Goal: Transaction & Acquisition: Obtain resource

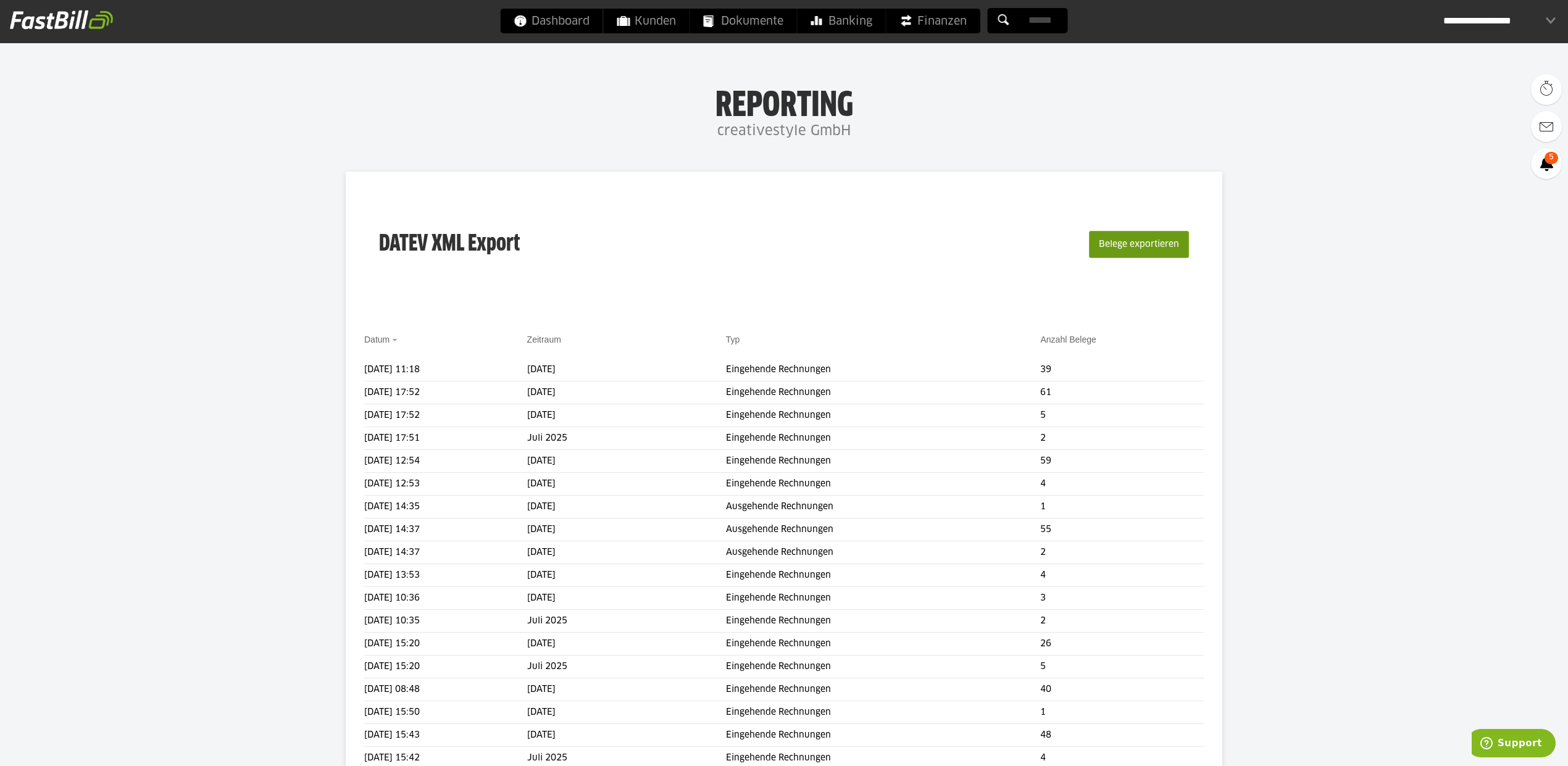
click at [1166, 252] on button "Belege exportieren" at bounding box center [1139, 244] width 100 height 27
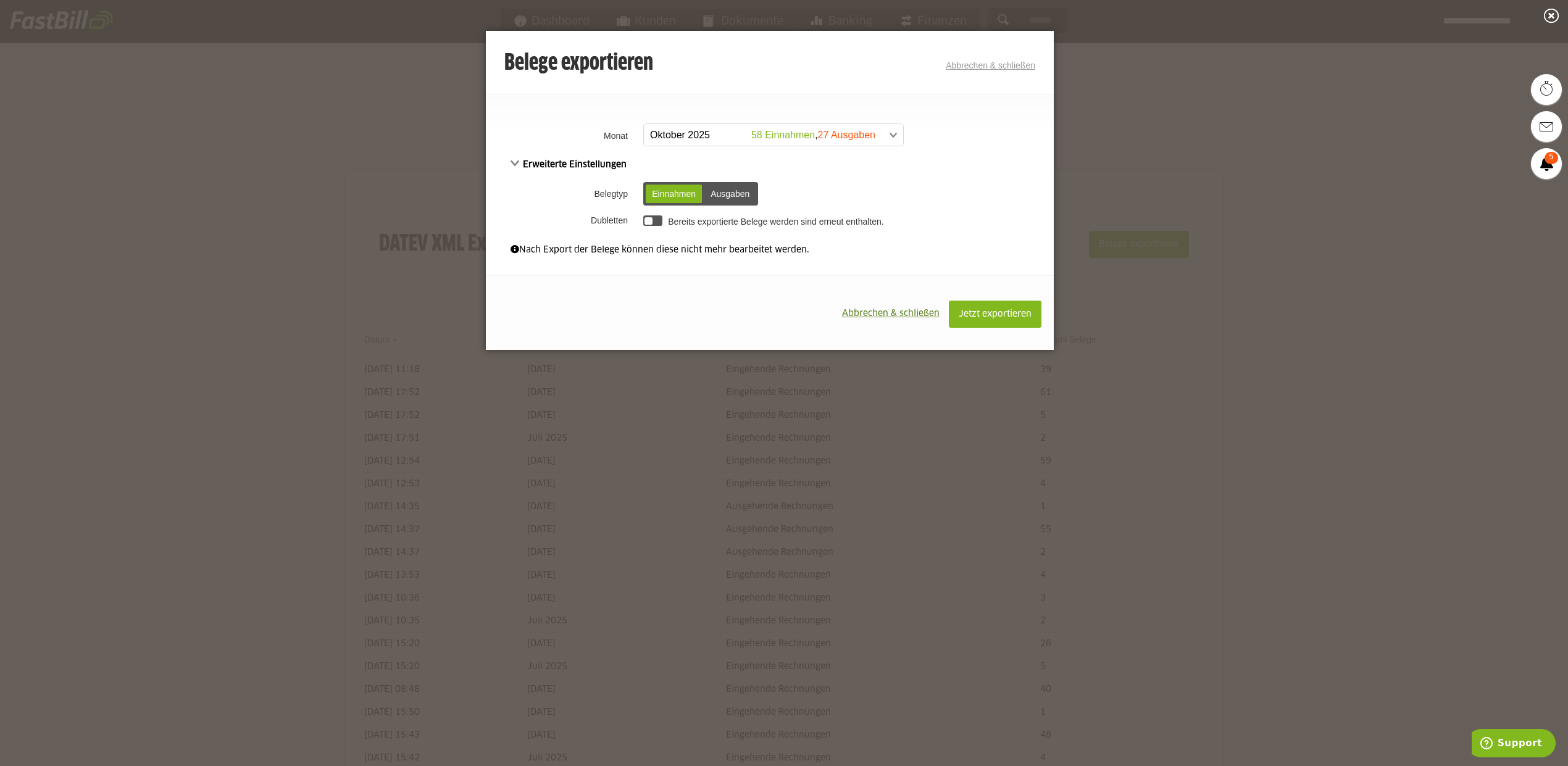
click at [745, 190] on div "Ausgaben" at bounding box center [730, 193] width 51 height 18
click at [686, 193] on div "Einnahmen" at bounding box center [674, 193] width 56 height 18
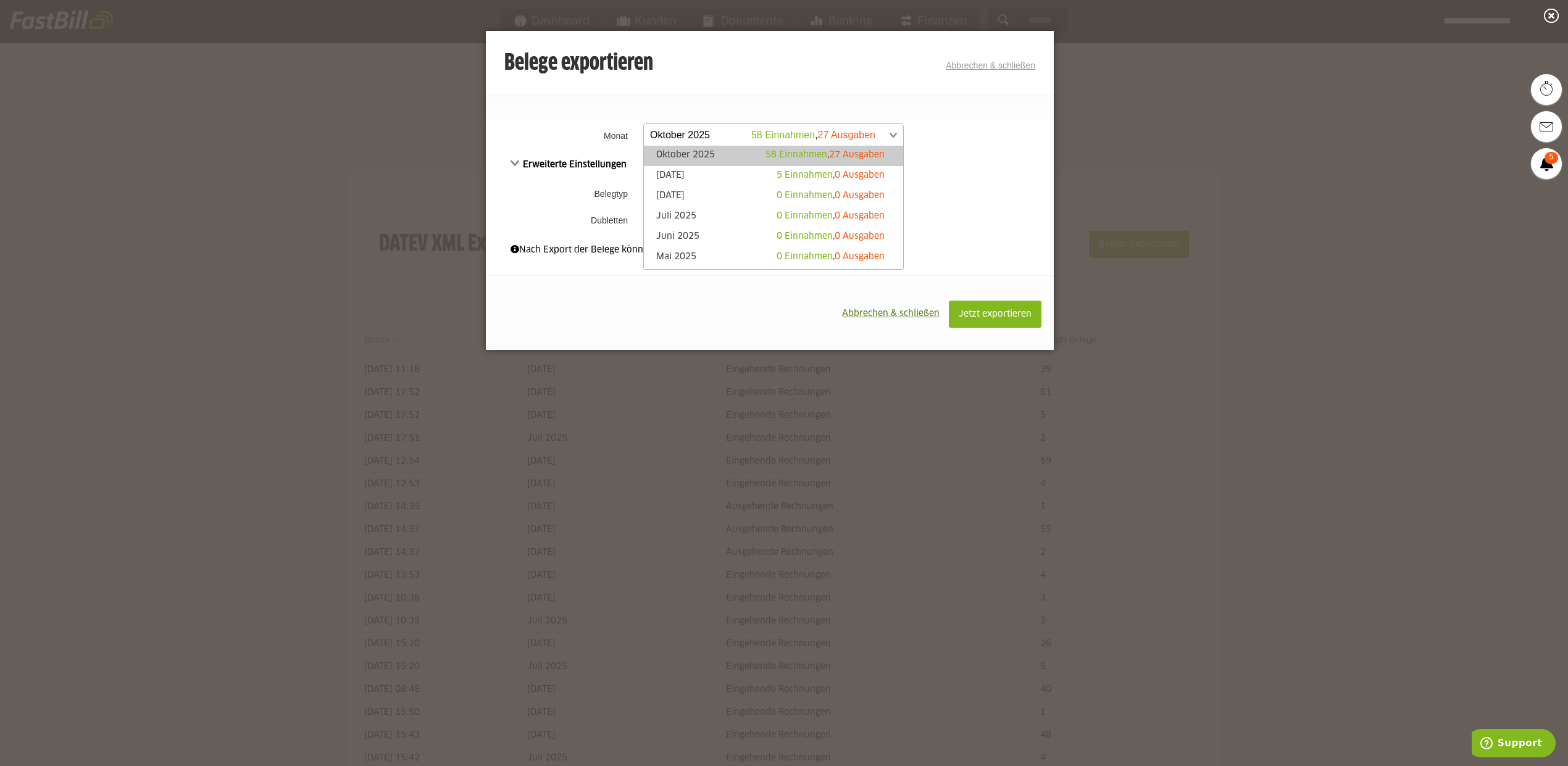
click at [862, 139] on span at bounding box center [767, 135] width 259 height 22
click at [835, 171] on span "0 Ausgaben" at bounding box center [859, 175] width 50 height 9
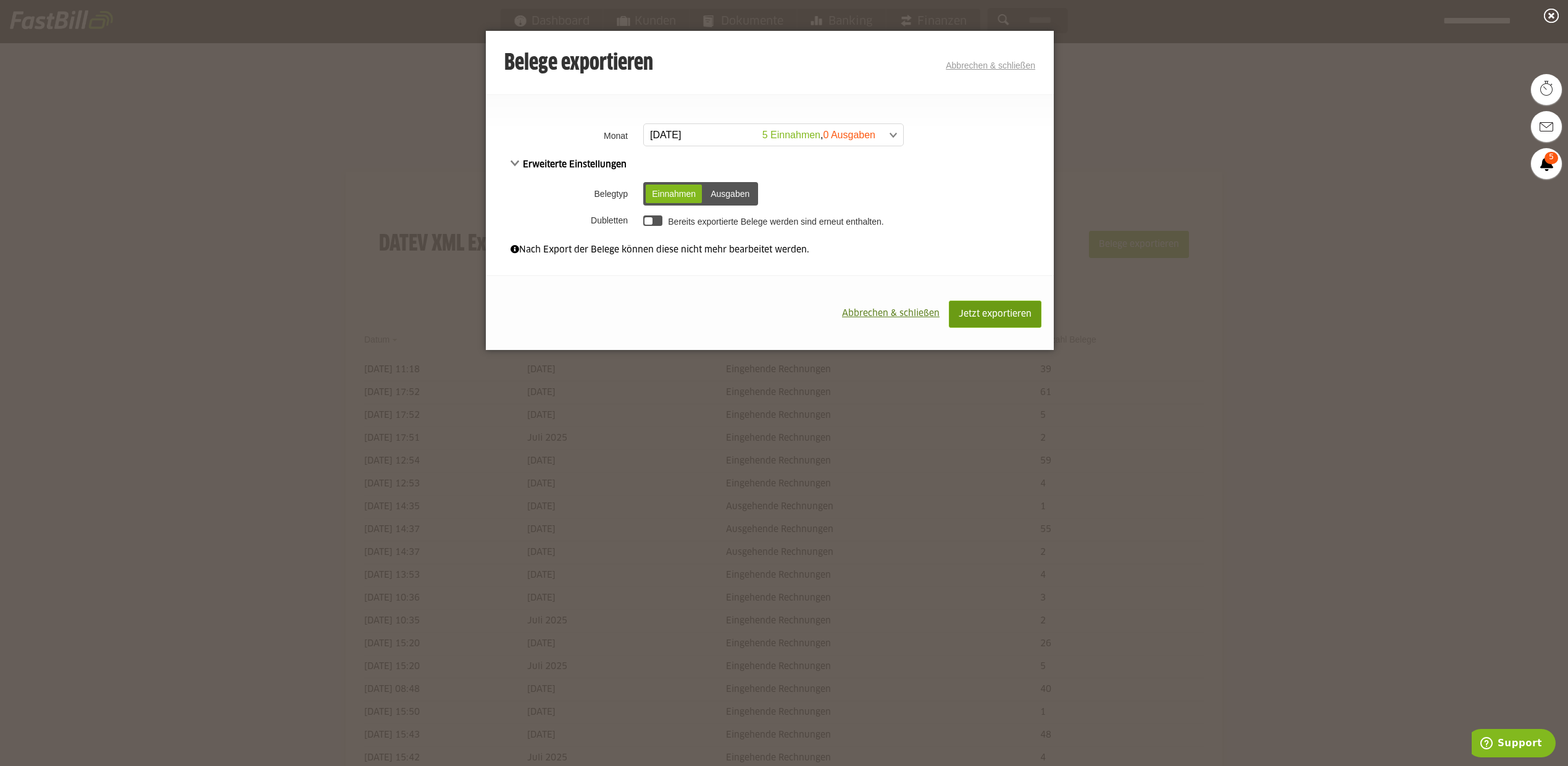
click at [978, 318] on span "Jetzt exportieren" at bounding box center [995, 314] width 73 height 9
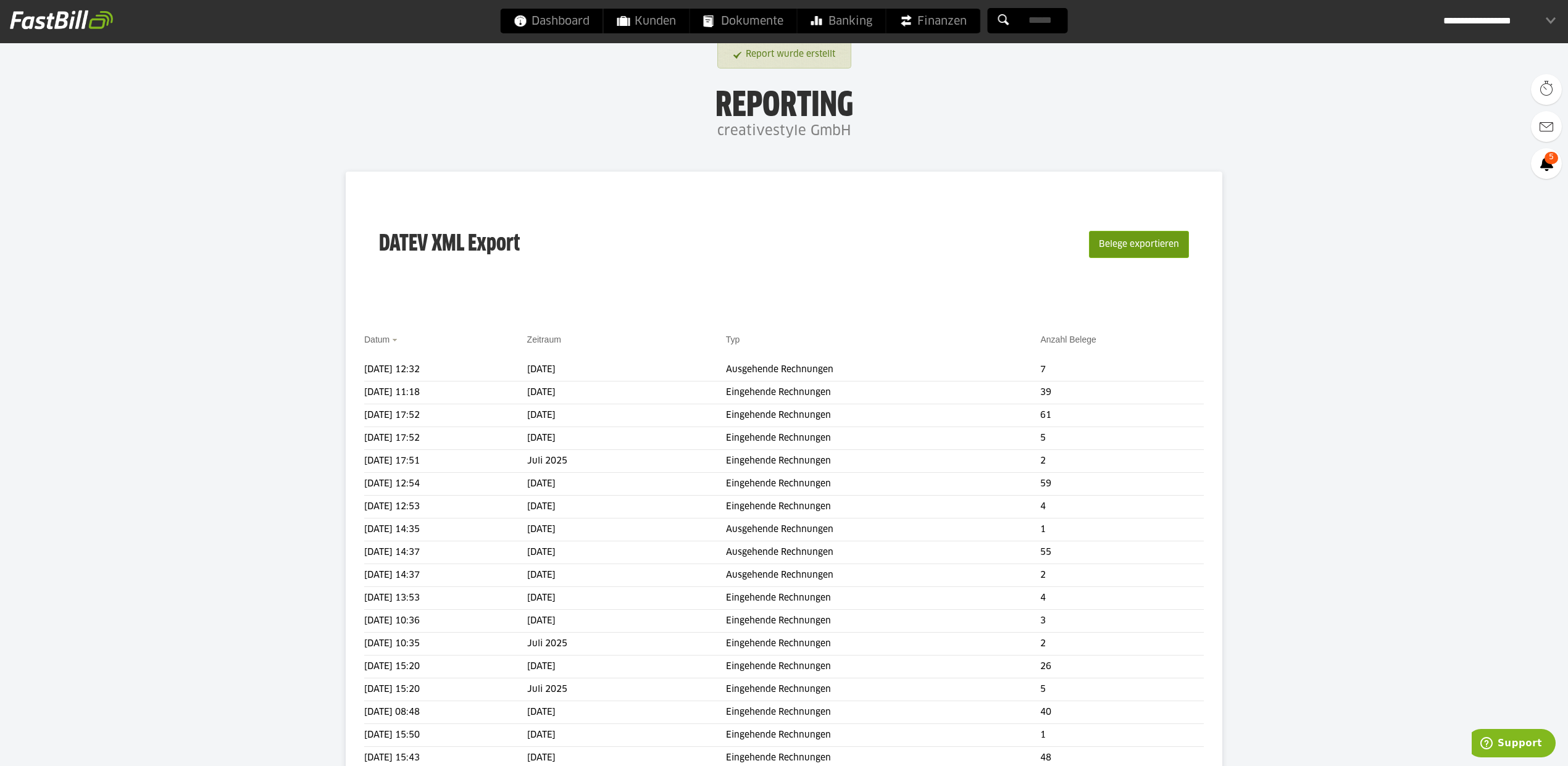
click at [1142, 250] on button "Belege exportieren" at bounding box center [1139, 244] width 100 height 27
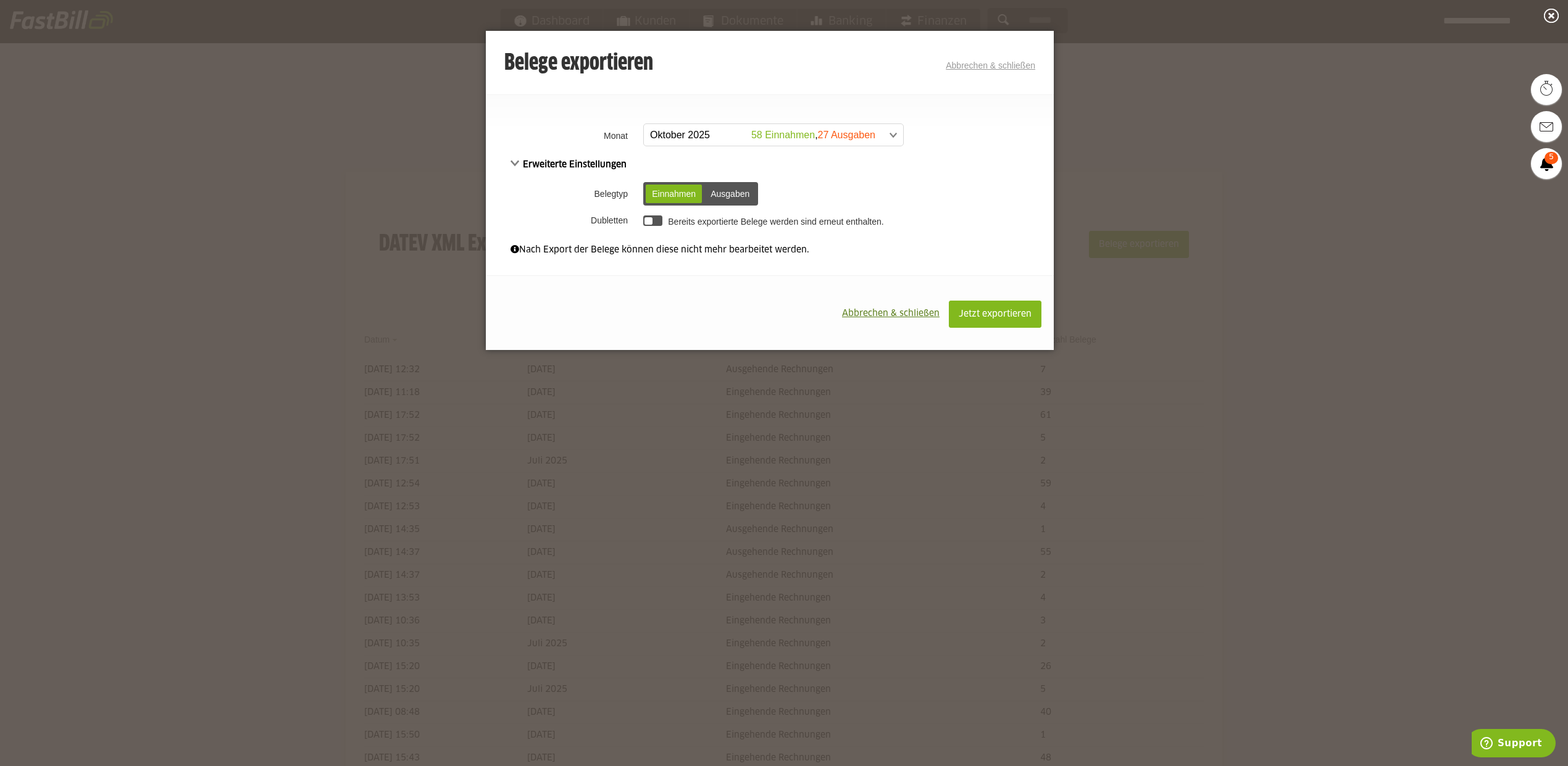
click at [1007, 231] on div "**********" at bounding box center [770, 188] width 568 height 137
click at [902, 310] on span "Abbrechen & schließen" at bounding box center [891, 314] width 98 height 9
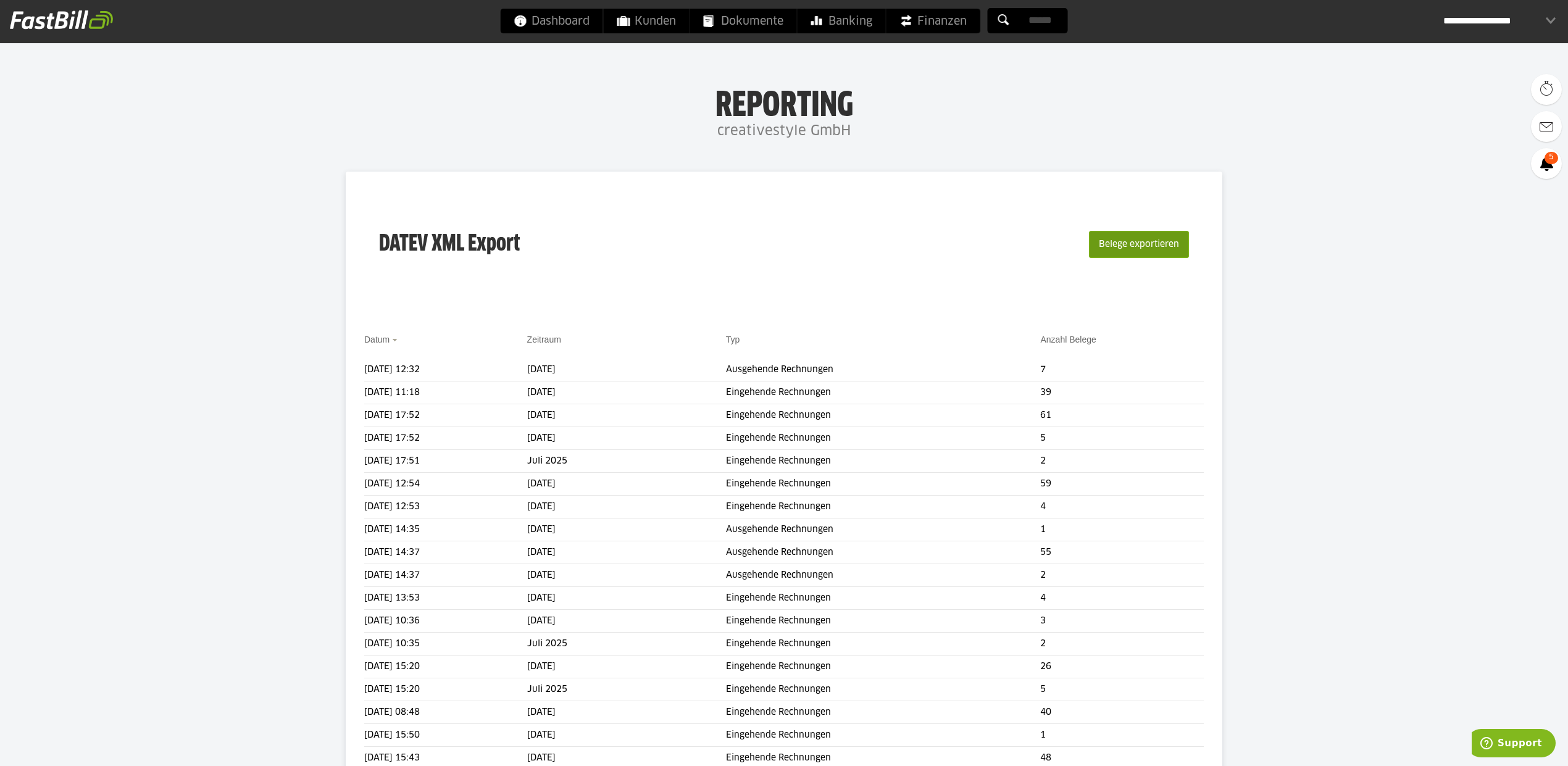
click at [1140, 246] on button "Belege exportieren" at bounding box center [1139, 244] width 100 height 27
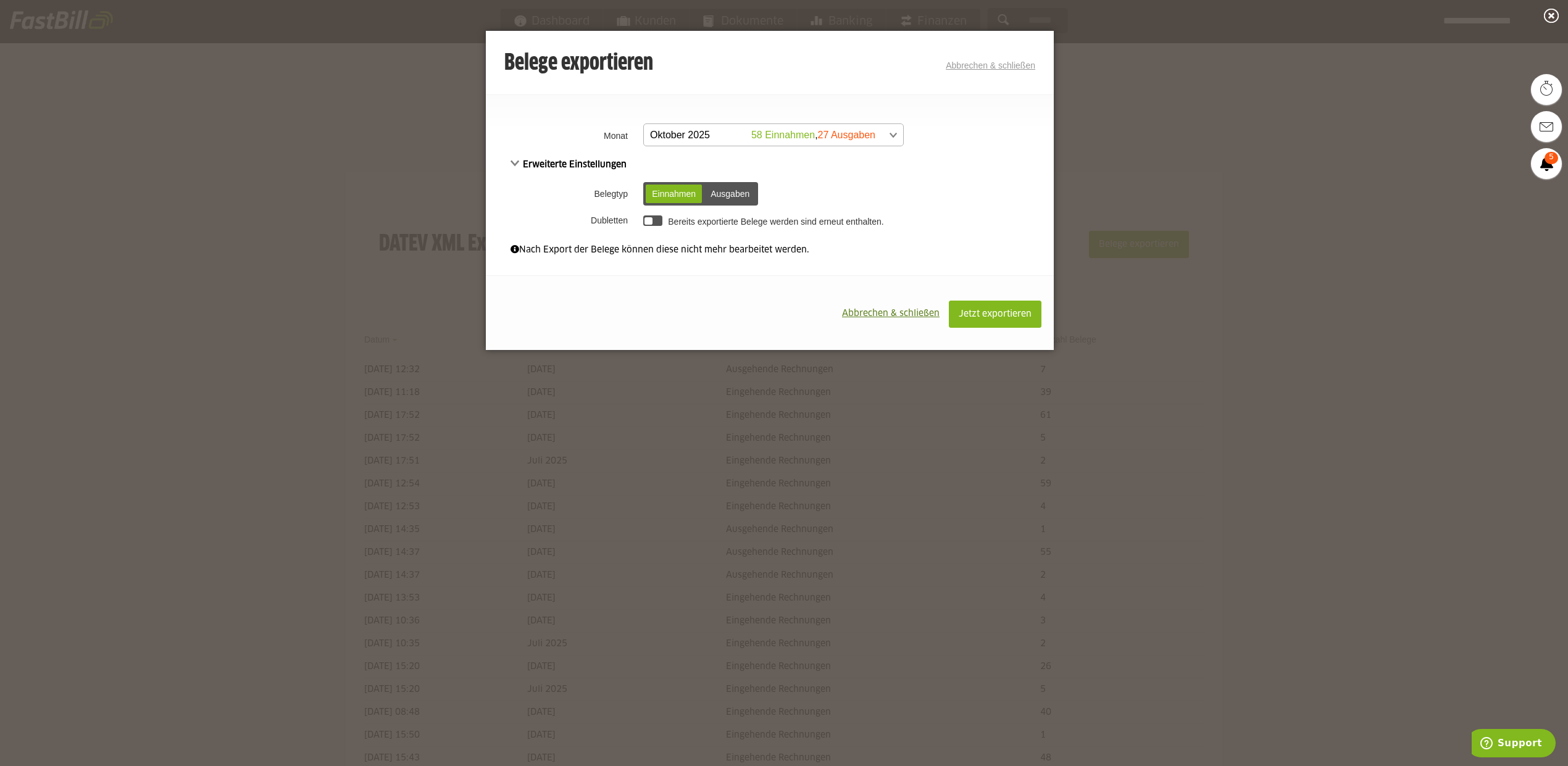
click at [774, 137] on span at bounding box center [767, 135] width 259 height 22
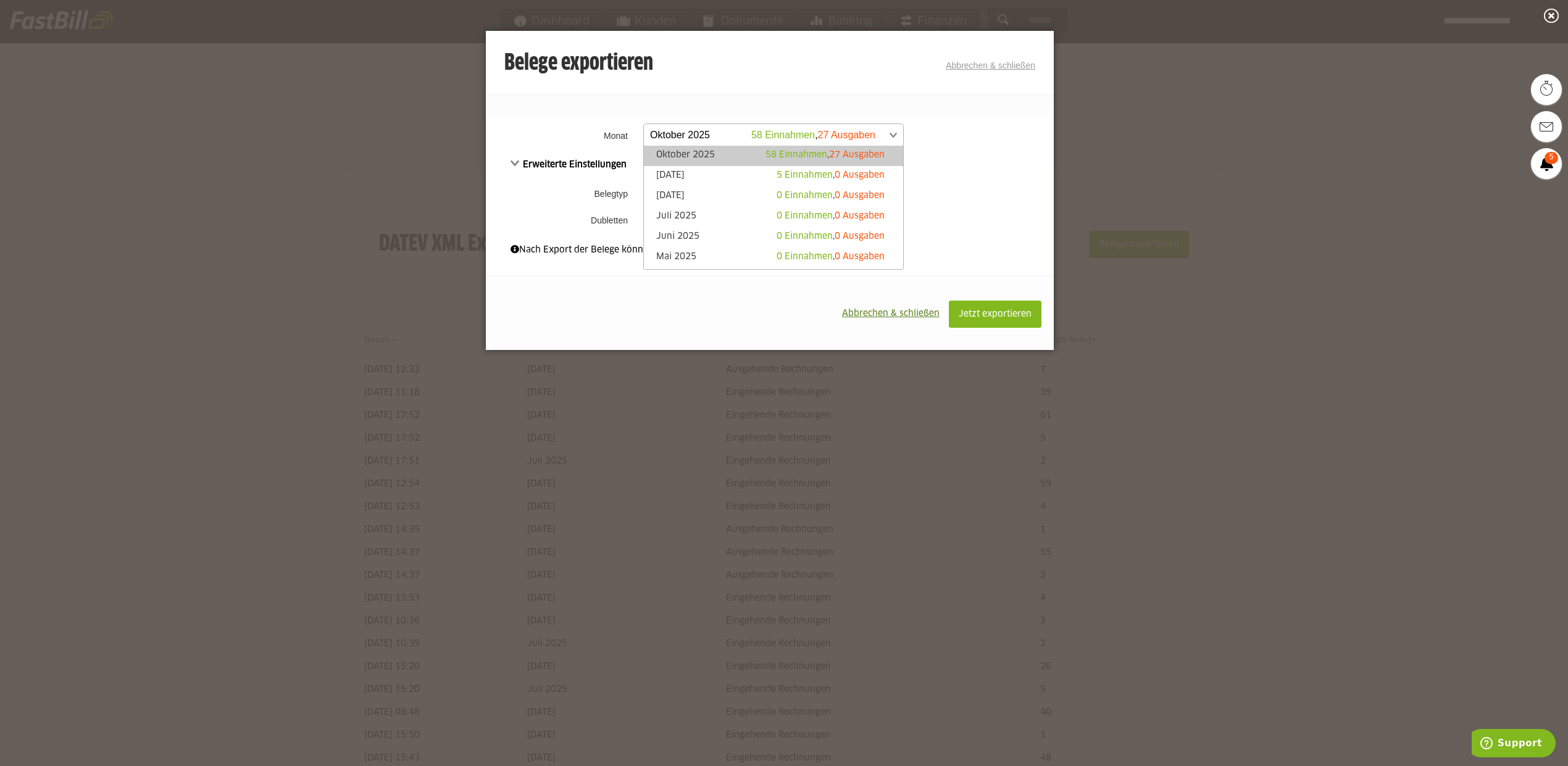
click at [784, 155] on span "58 Einnahmen" at bounding box center [796, 155] width 62 height 9
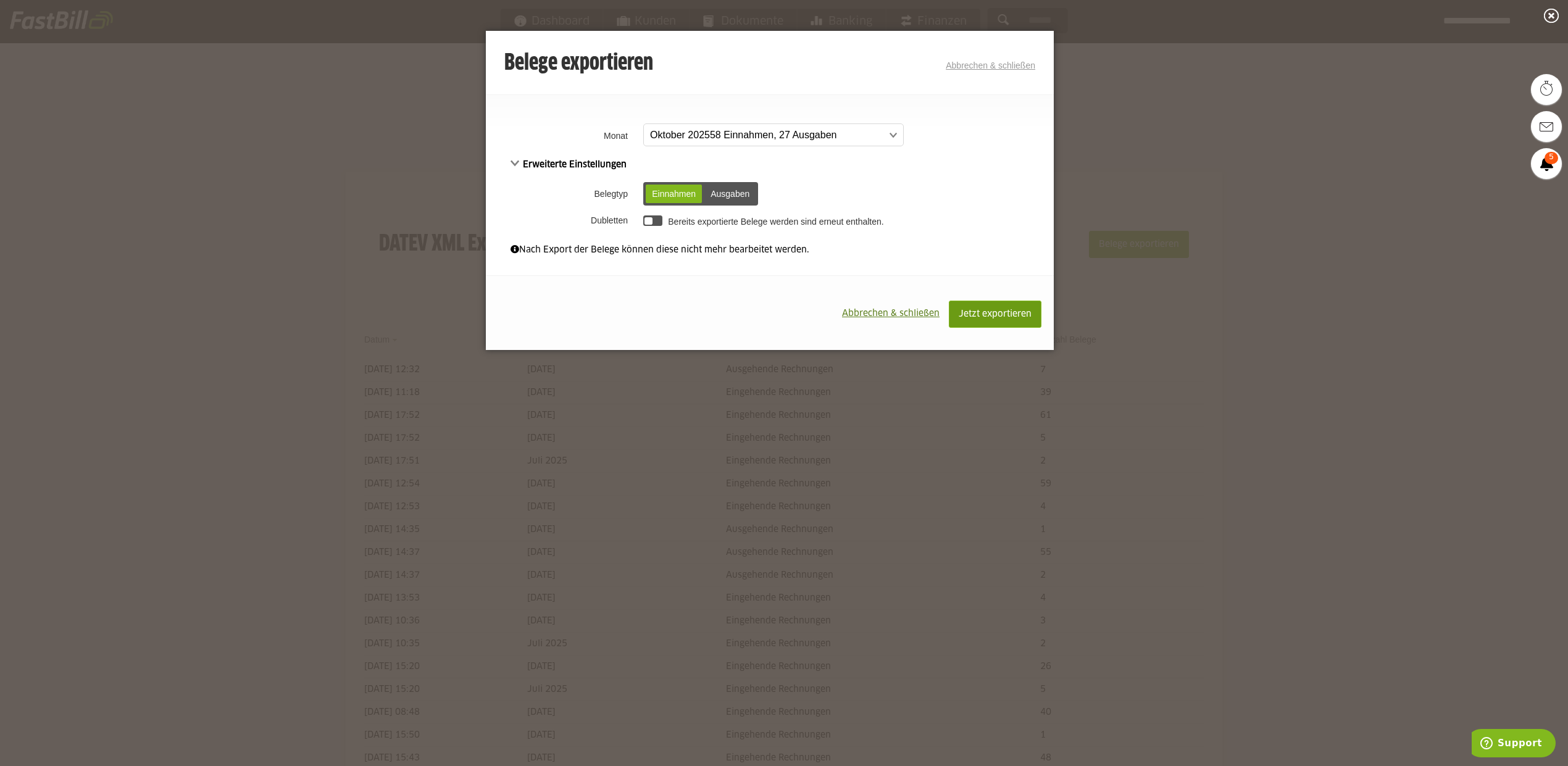
click at [962, 310] on span "Jetzt exportieren" at bounding box center [995, 314] width 73 height 9
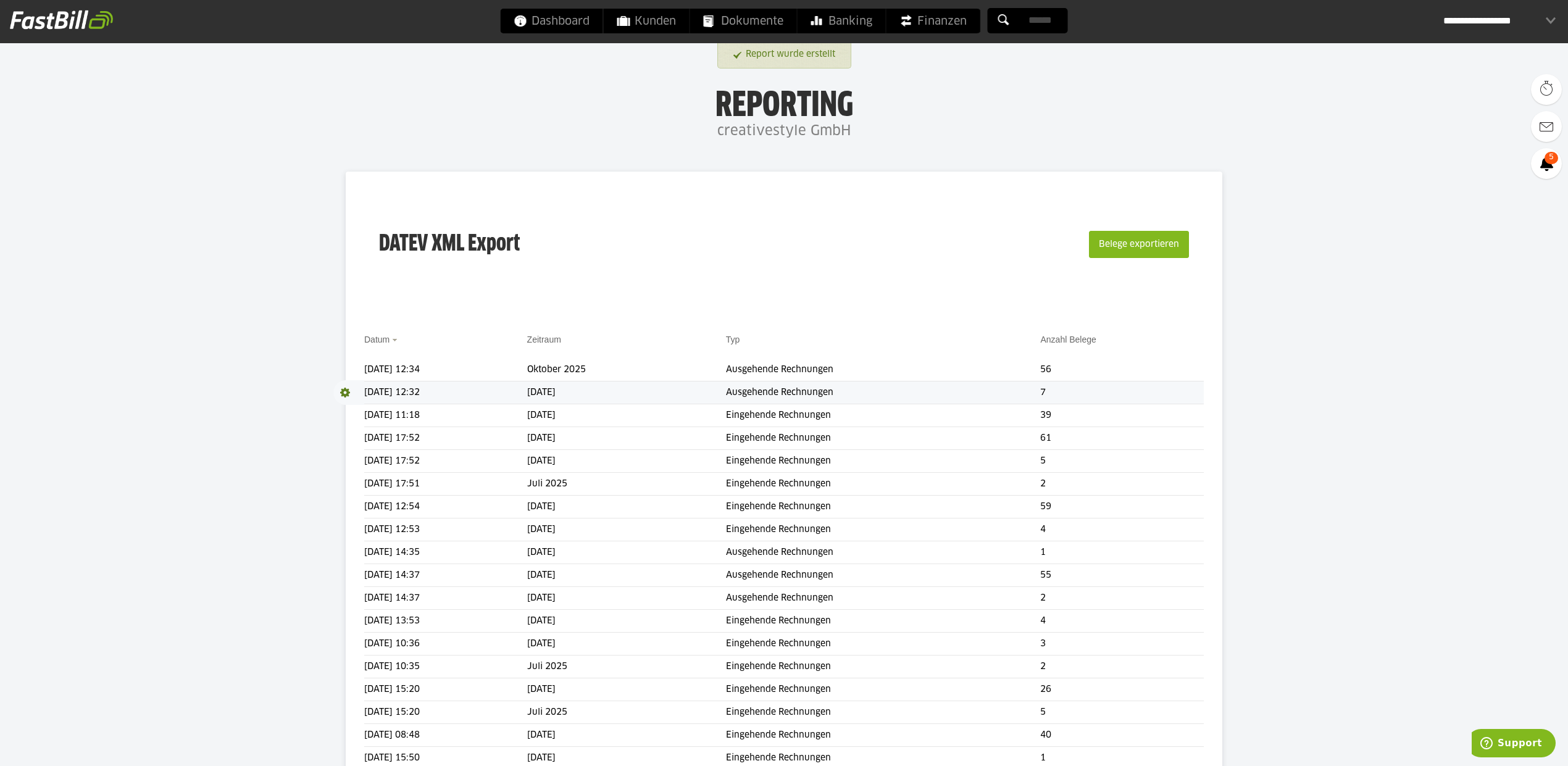
click at [350, 390] on span at bounding box center [349, 392] width 31 height 25
click at [351, 411] on link "Download" at bounding box center [366, 409] width 66 height 14
click at [350, 365] on span at bounding box center [349, 370] width 31 height 25
click at [352, 389] on link "Download" at bounding box center [366, 385] width 66 height 14
click at [775, 26] on span "Dokumente" at bounding box center [743, 21] width 80 height 25
